Goal: Navigation & Orientation: Understand site structure

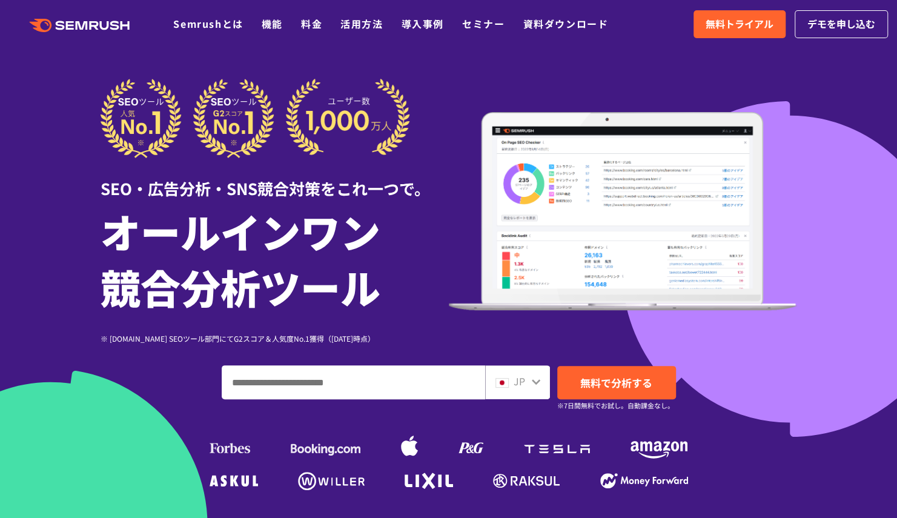
click at [538, 384] on icon at bounding box center [536, 382] width 10 height 10
click at [532, 381] on icon at bounding box center [535, 381] width 8 height 5
click at [536, 381] on icon at bounding box center [536, 382] width 10 height 10
click at [498, 380] on img at bounding box center [501, 383] width 13 height 10
click at [510, 381] on div "JP" at bounding box center [514, 381] width 39 height 16
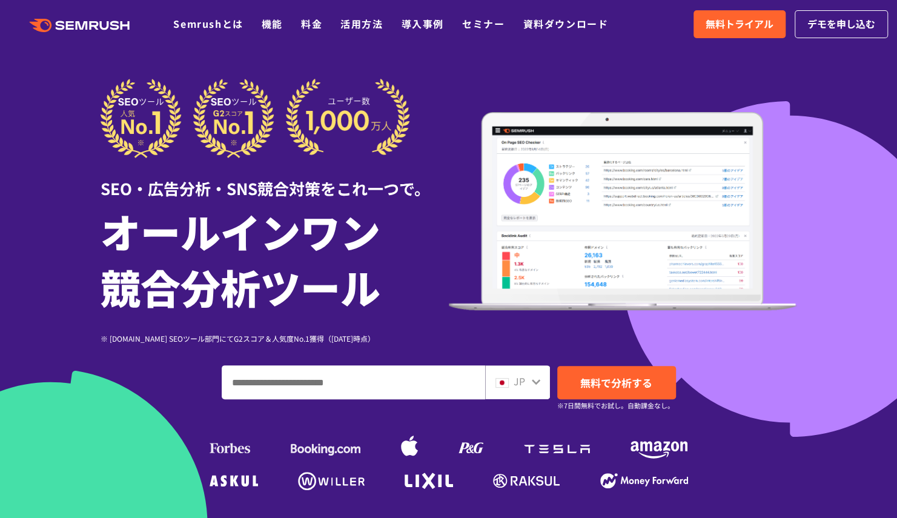
click at [538, 379] on icon at bounding box center [535, 381] width 8 height 5
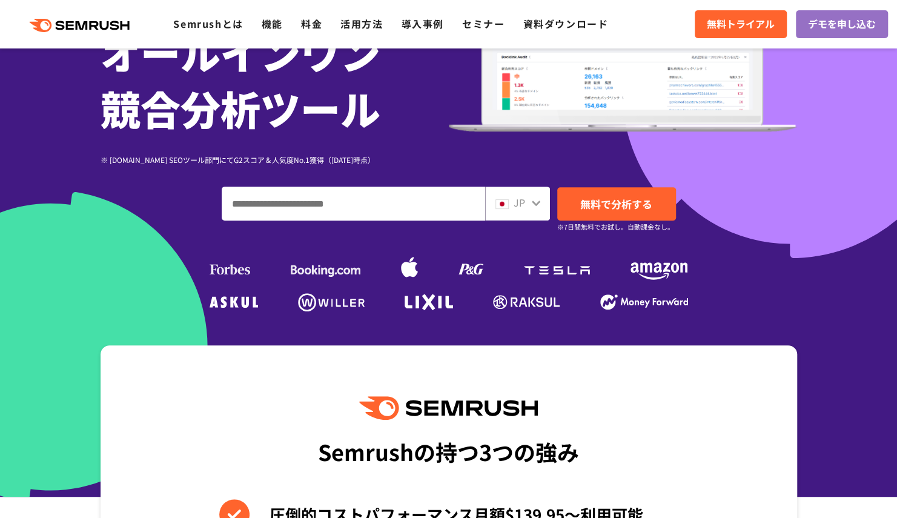
scroll to position [303, 0]
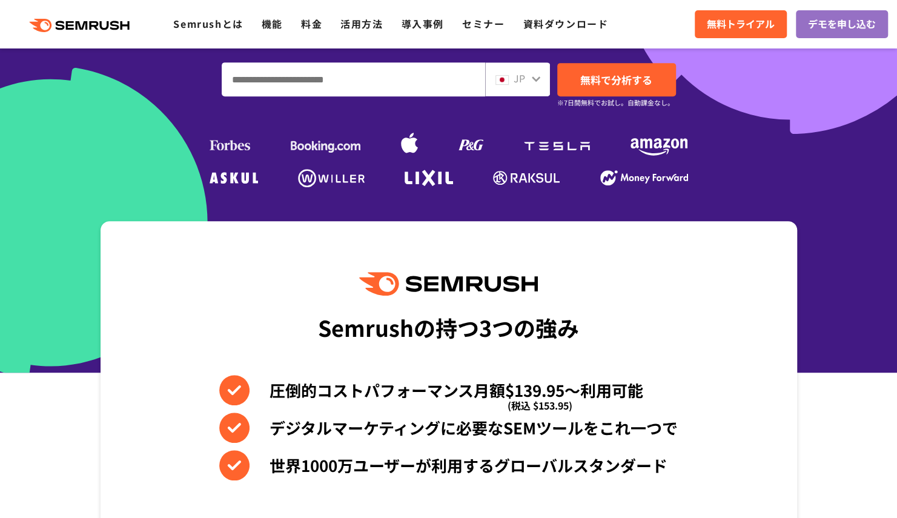
click at [536, 80] on icon at bounding box center [535, 78] width 8 height 5
click at [520, 79] on span "JP" at bounding box center [519, 78] width 12 height 15
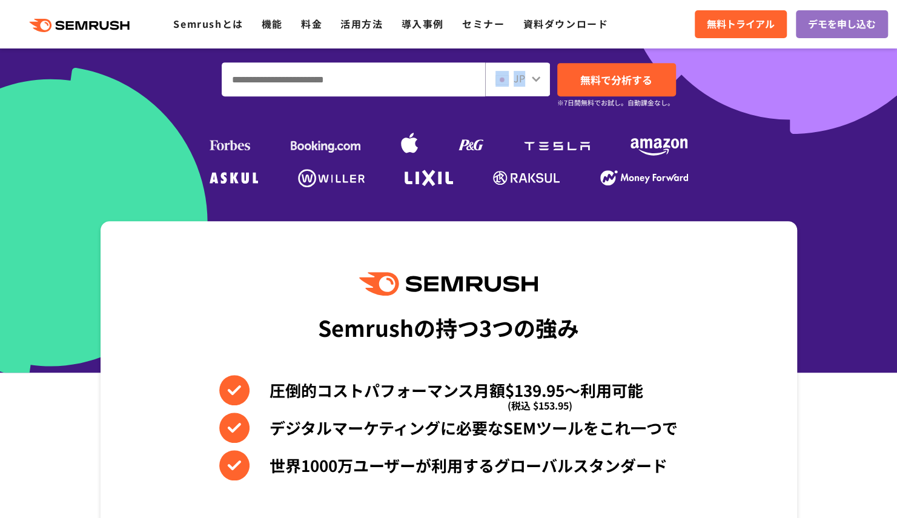
click at [520, 79] on span "JP" at bounding box center [519, 78] width 12 height 15
click at [500, 79] on img at bounding box center [501, 80] width 13 height 10
click at [505, 75] on img at bounding box center [501, 80] width 13 height 10
